Goal: Find specific page/section

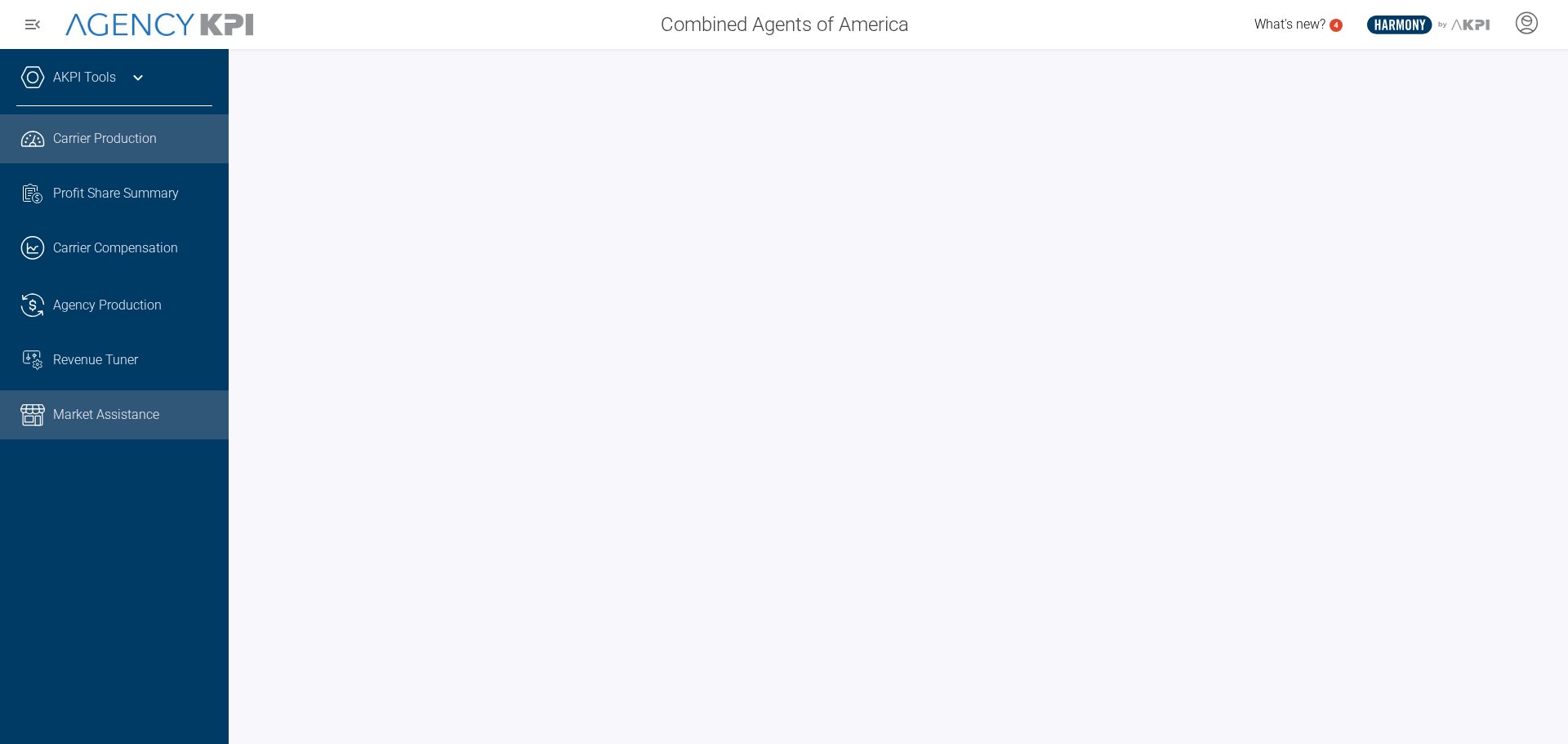
drag, startPoint x: 102, startPoint y: 422, endPoint x: 112, endPoint y: 414, distance: 12.8
click at [102, 422] on span "Market Assistance" at bounding box center [106, 415] width 106 height 20
